Goal: Task Accomplishment & Management: Manage account settings

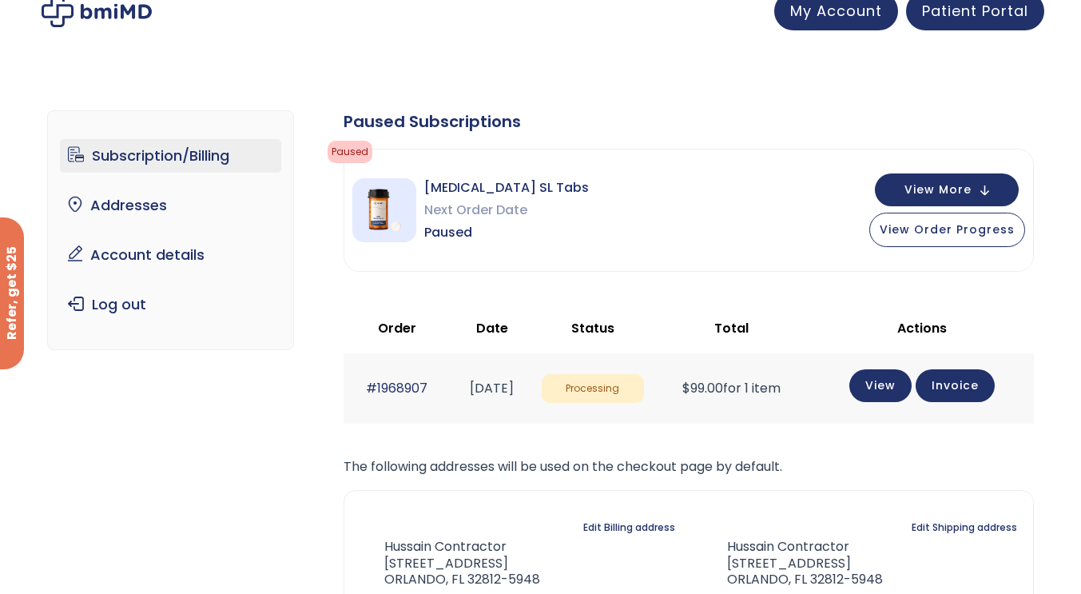
scroll to position [15, 0]
drag, startPoint x: 1002, startPoint y: 201, endPoint x: 1003, endPoint y: 188, distance: 12.9
click at [1003, 188] on button "View More" at bounding box center [947, 189] width 144 height 33
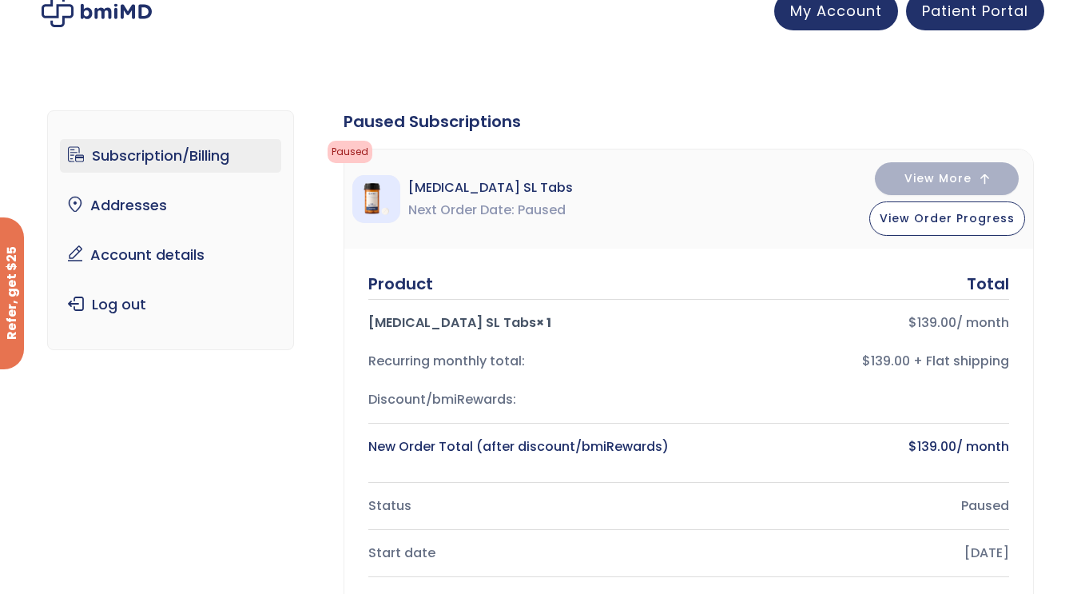
scroll to position [10, 0]
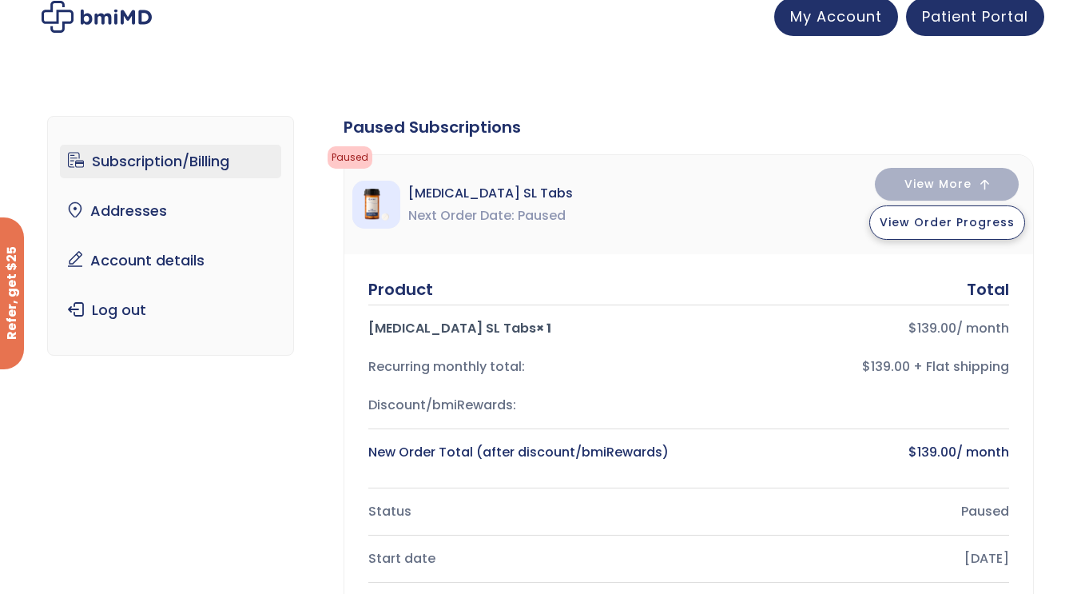
click at [954, 222] on span "View Order Progress" at bounding box center [947, 222] width 135 height 16
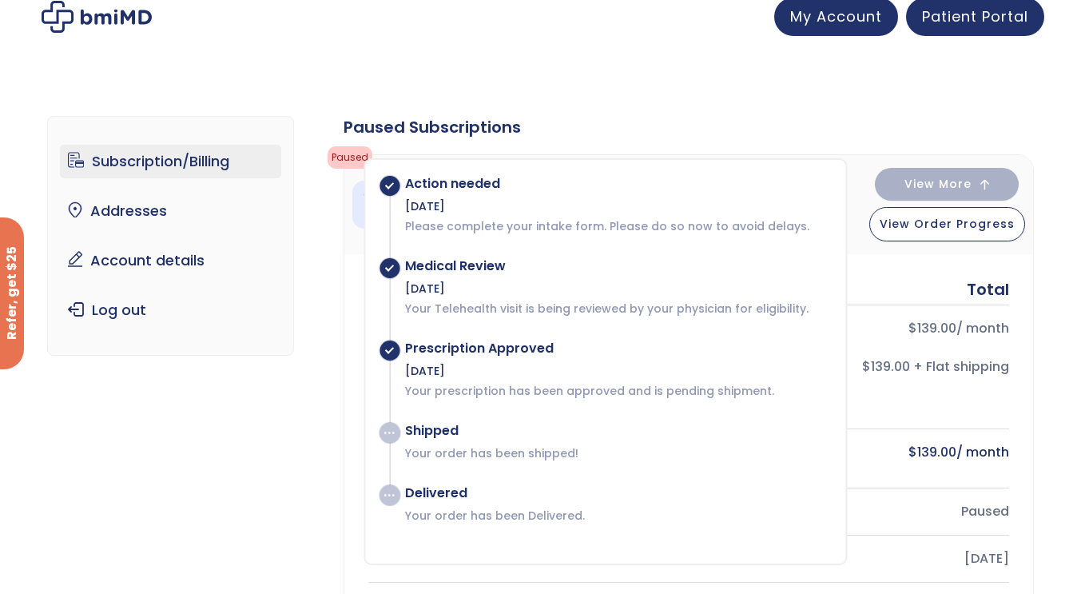
click at [701, 129] on div "Paused Subscriptions" at bounding box center [689, 127] width 690 height 22
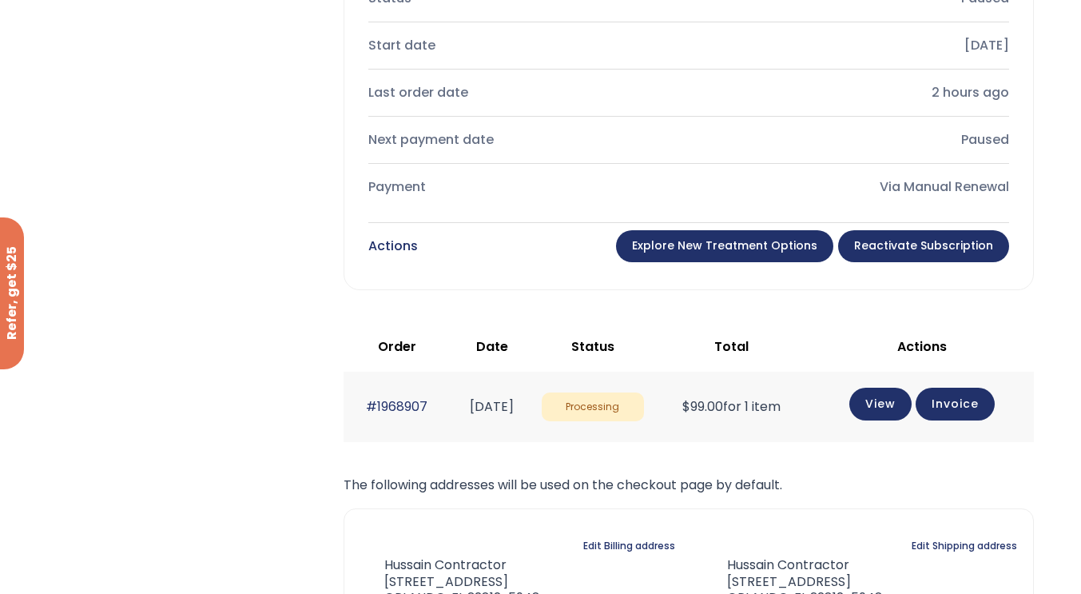
scroll to position [524, 0]
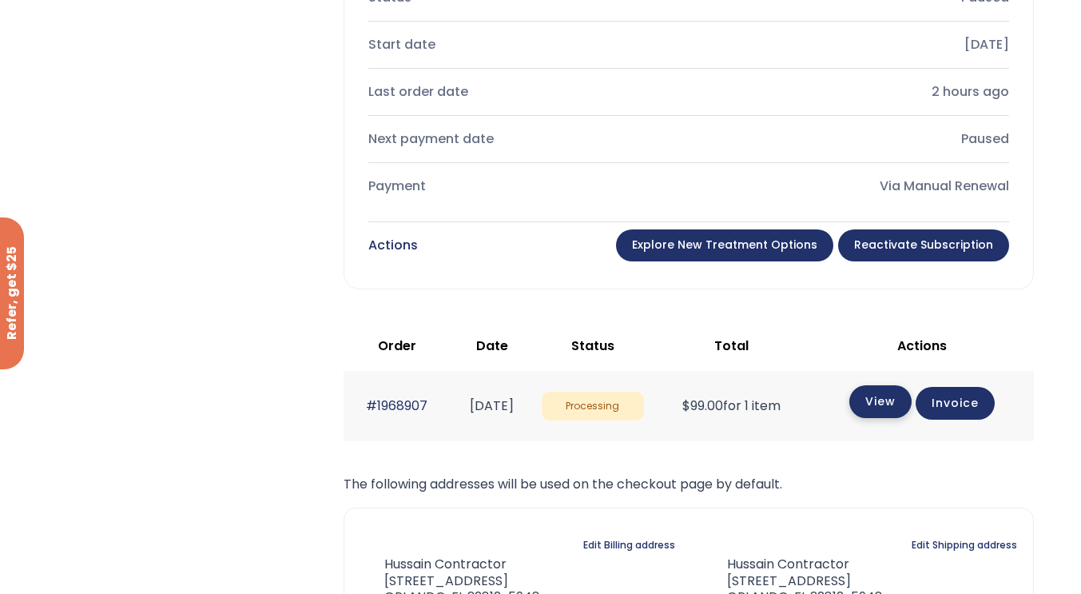
click at [900, 402] on link "View" at bounding box center [880, 401] width 62 height 33
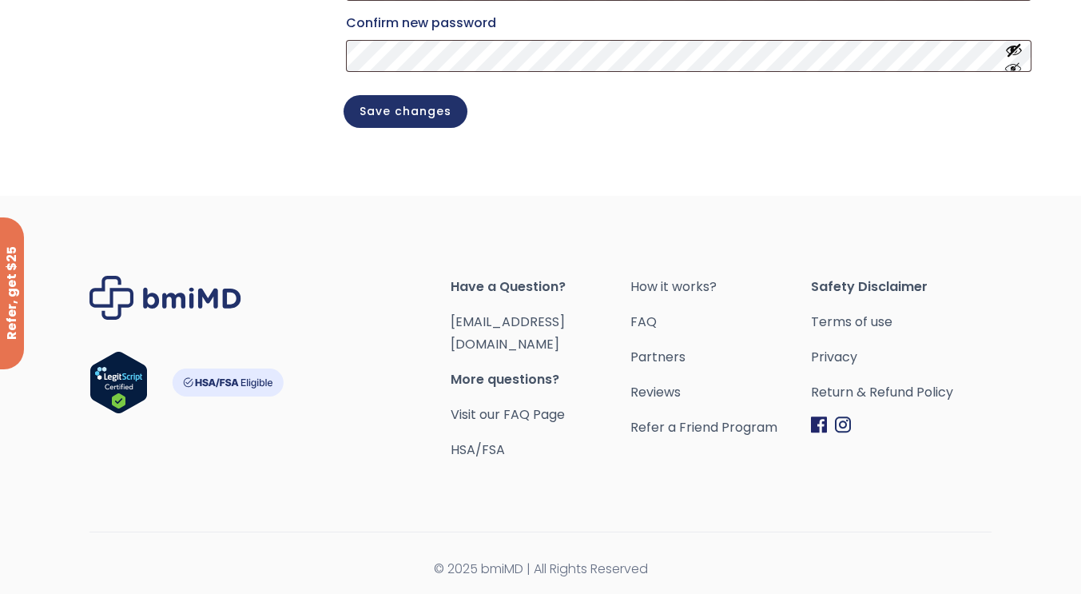
scroll to position [491, 0]
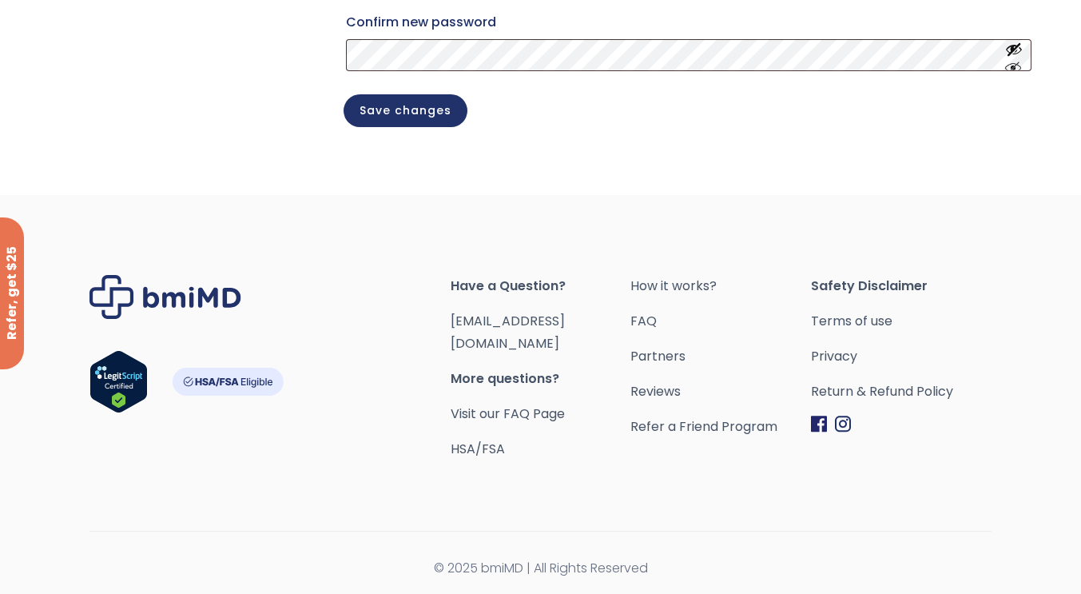
click at [532, 371] on span "More questions?" at bounding box center [541, 378] width 181 height 22
click at [521, 338] on link "[EMAIL_ADDRESS][DOMAIN_NAME]" at bounding box center [508, 332] width 114 height 41
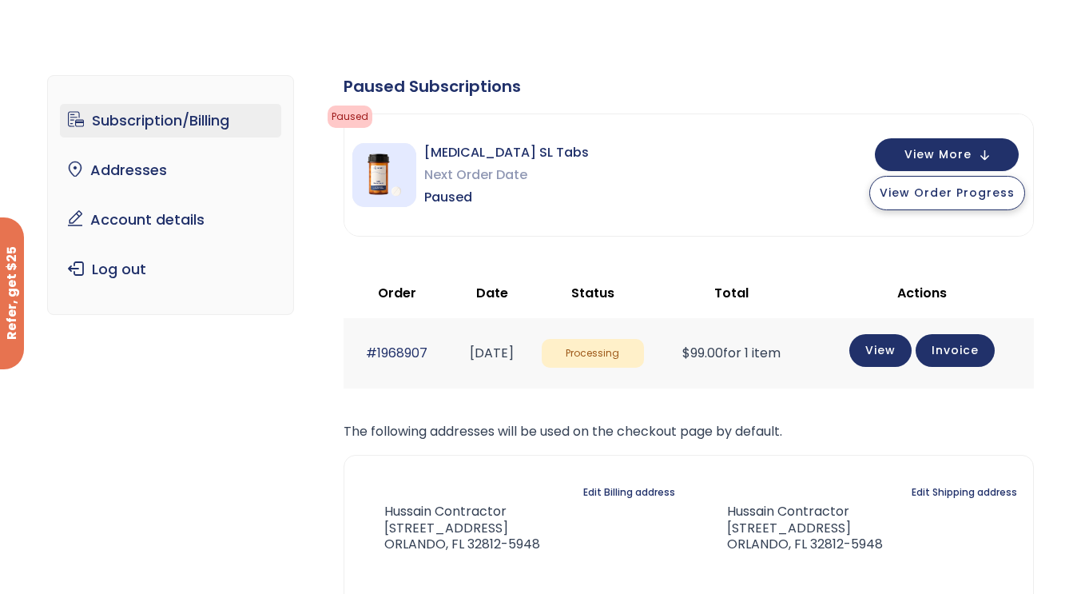
scroll to position [50, 0]
click at [1014, 157] on button "View More" at bounding box center [947, 153] width 144 height 33
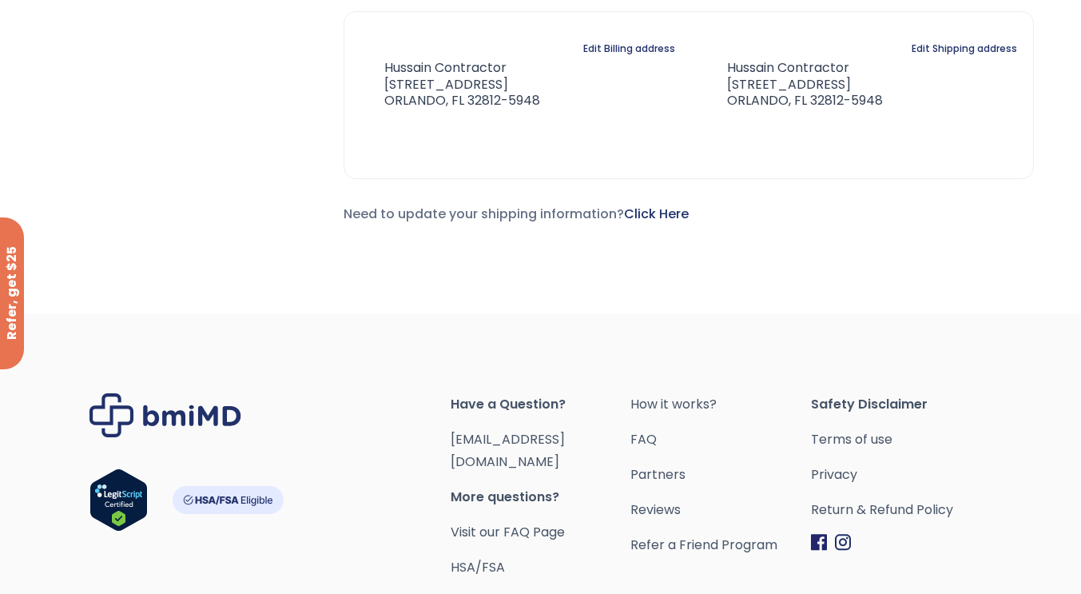
scroll to position [1122, 0]
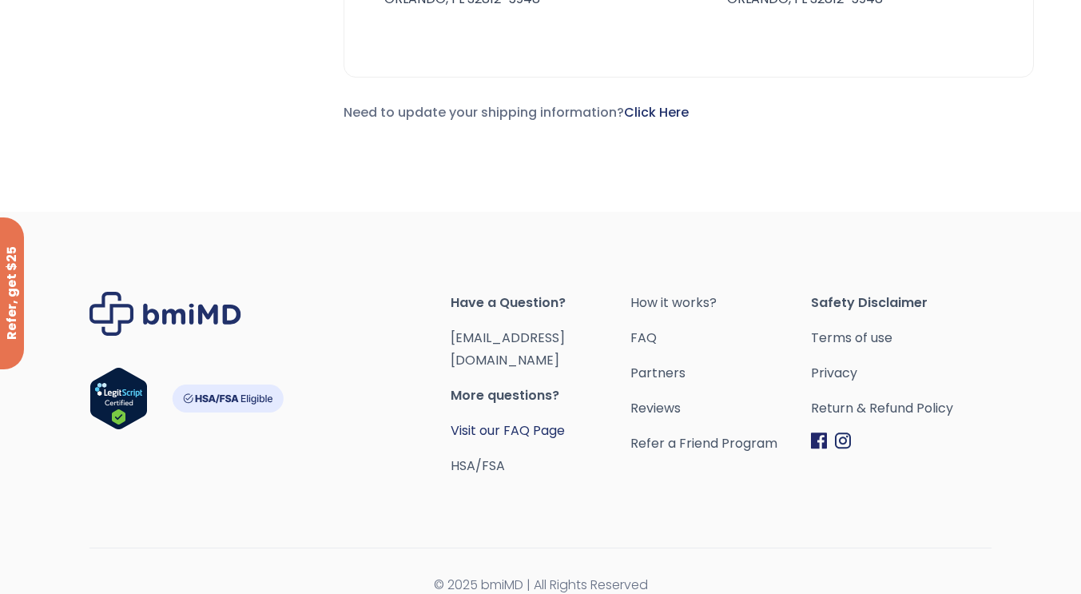
click at [530, 421] on link "Visit our FAQ Page" at bounding box center [508, 430] width 114 height 18
